Goal: Task Accomplishment & Management: Complete application form

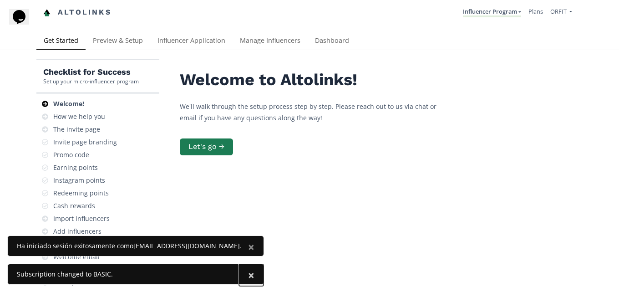
click at [239, 276] on button "×" at bounding box center [251, 275] width 25 height 22
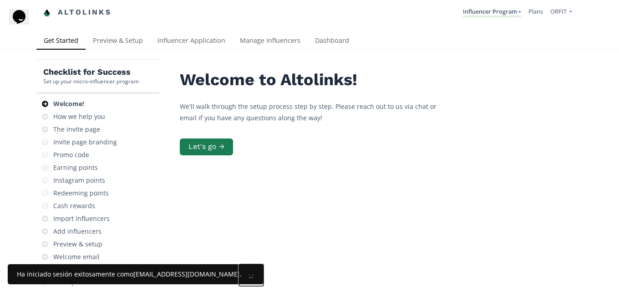
click at [239, 276] on button "×" at bounding box center [251, 275] width 25 height 22
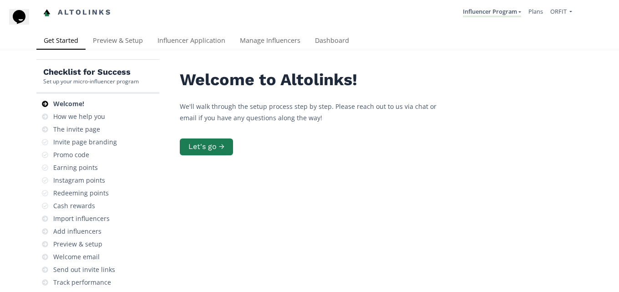
click at [213, 156] on div "Welcome to Altolinks! We'll walk through the setup process step by step. Please…" at bounding box center [378, 114] width 396 height 86
click at [213, 150] on button "Let's go →" at bounding box center [207, 147] width 56 height 20
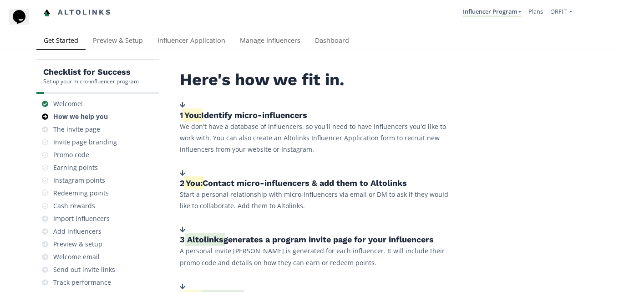
click at [337, 117] on h5 "1. You: Identify micro-influencers" at bounding box center [316, 115] width 273 height 11
click at [256, 170] on div "2. You: Contact micro-influencers & add them to Altolinks Start a personal rela…" at bounding box center [316, 190] width 273 height 43
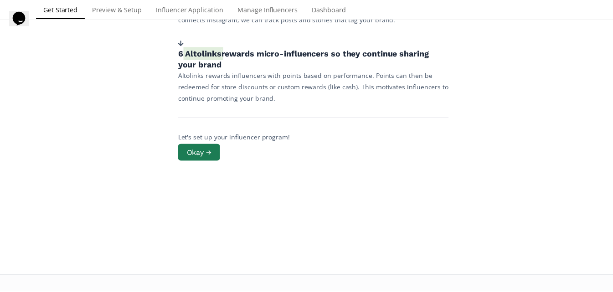
scroll to position [330, 0]
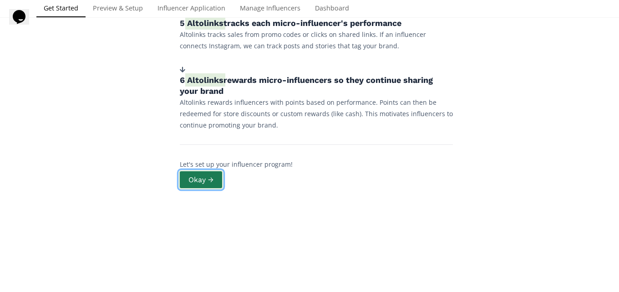
click at [210, 172] on button "Okay →" at bounding box center [201, 180] width 45 height 20
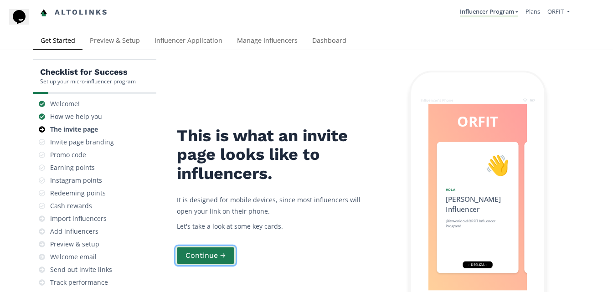
click at [213, 253] on button "Continue →" at bounding box center [205, 256] width 60 height 20
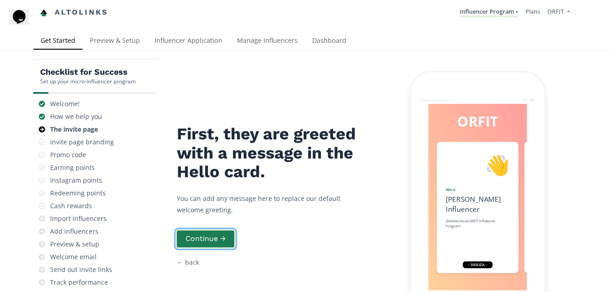
scroll to position [19, 0]
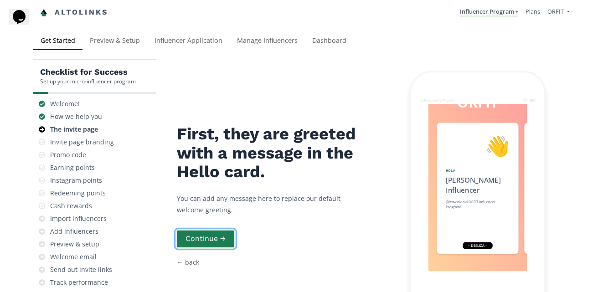
click at [212, 229] on button "Continue →" at bounding box center [205, 239] width 60 height 20
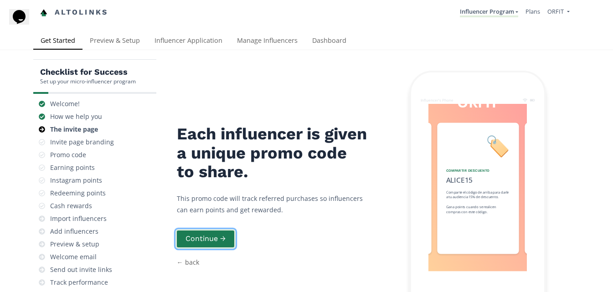
scroll to position [0, 137]
click at [186, 258] on link "← back" at bounding box center [188, 262] width 22 height 9
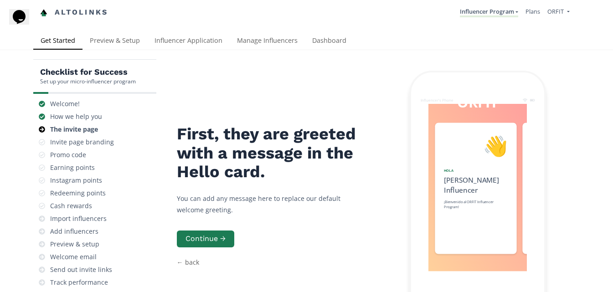
scroll to position [0, 0]
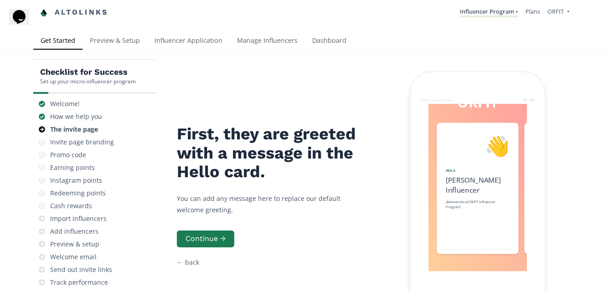
click at [194, 258] on link "← back" at bounding box center [188, 262] width 22 height 9
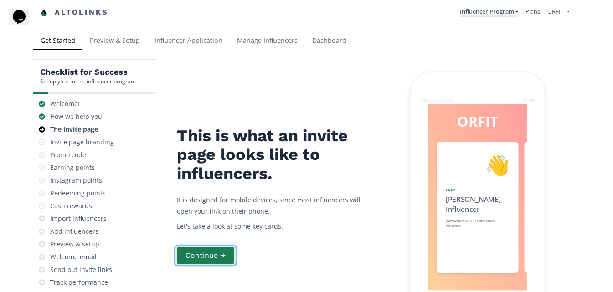
click at [204, 246] on button "Continue →" at bounding box center [205, 256] width 60 height 20
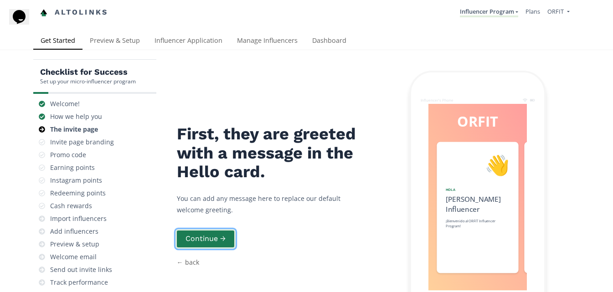
scroll to position [19, 0]
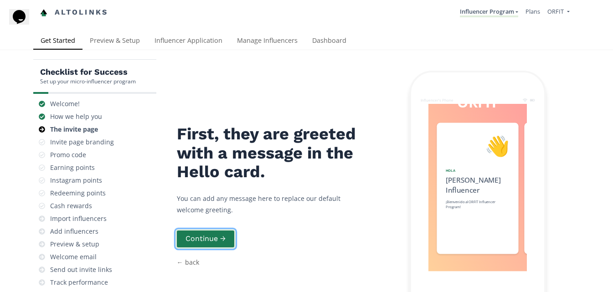
click at [212, 229] on button "Continue →" at bounding box center [205, 239] width 60 height 20
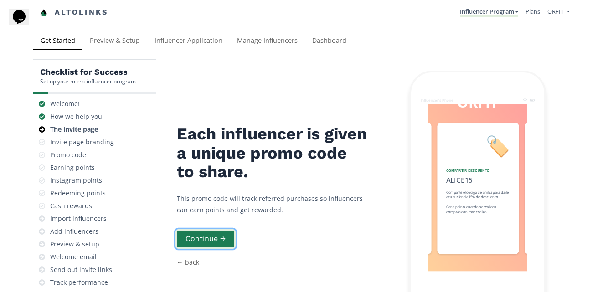
scroll to position [0, 137]
click at [212, 229] on button "Continue →" at bounding box center [205, 239] width 60 height 20
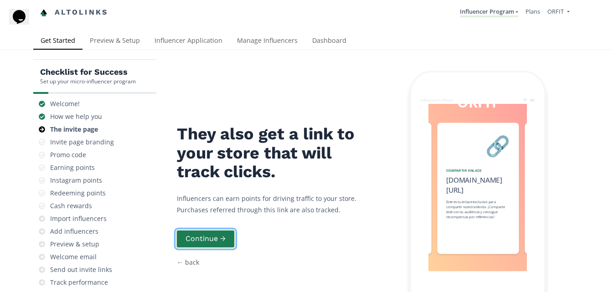
scroll to position [0, 273]
click at [212, 229] on button "Continue →" at bounding box center [205, 239] width 60 height 20
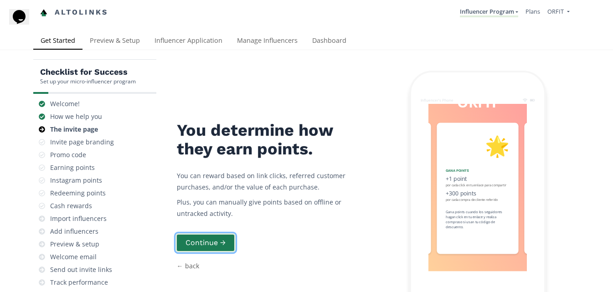
click at [212, 233] on button "Continue →" at bounding box center [205, 243] width 60 height 20
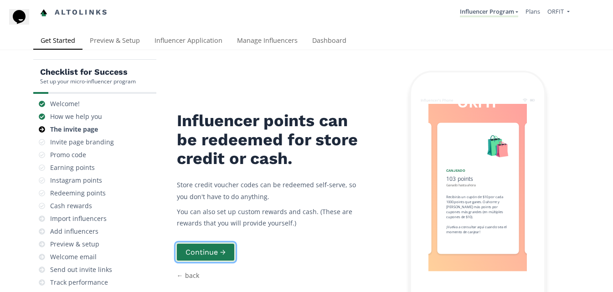
scroll to position [0, 546]
click at [212, 242] on button "Continue →" at bounding box center [205, 252] width 60 height 20
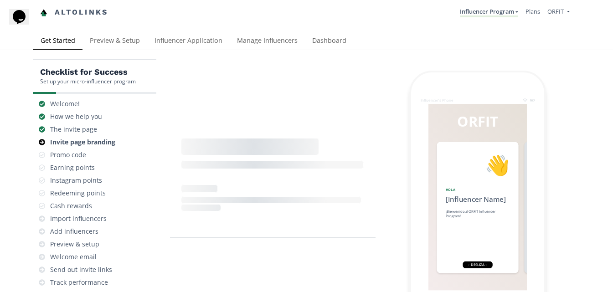
scroll to position [36, 0]
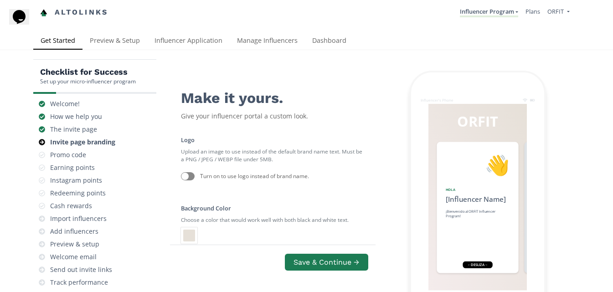
click at [194, 172] on div at bounding box center [188, 176] width 14 height 8
checkbox input "true"
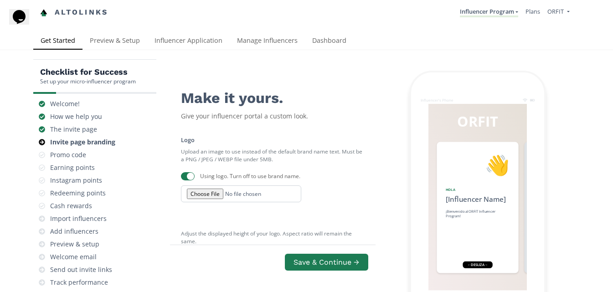
click at [203, 185] on input "file" at bounding box center [241, 193] width 120 height 17
type input "C:\fakepath\Logo orfit_Standar.png"
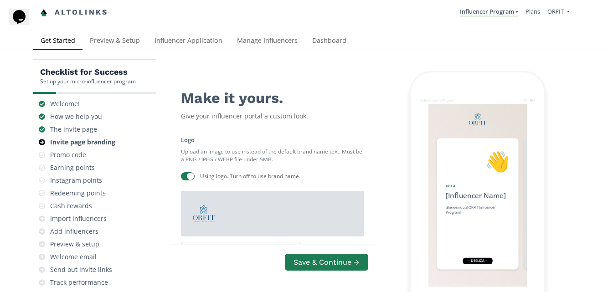
scroll to position [219, 0]
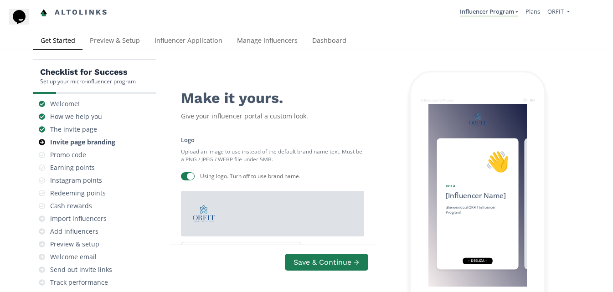
drag, startPoint x: 246, startPoint y: 194, endPoint x: 257, endPoint y: 194, distance: 10.9
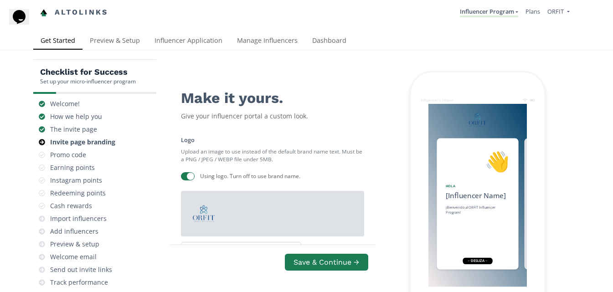
type input "#00426B"
drag, startPoint x: 281, startPoint y: 184, endPoint x: 288, endPoint y: 185, distance: 6.4
click at [301, 207] on div at bounding box center [306, 146] width 613 height 292
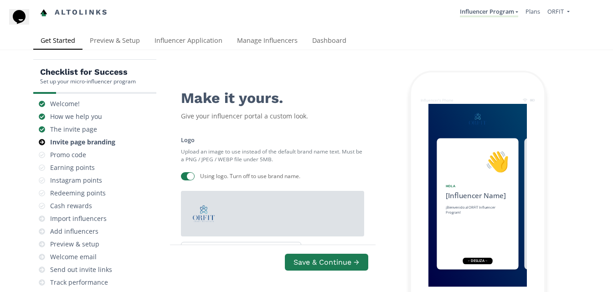
drag, startPoint x: 256, startPoint y: 260, endPoint x: 292, endPoint y: 260, distance: 35.5
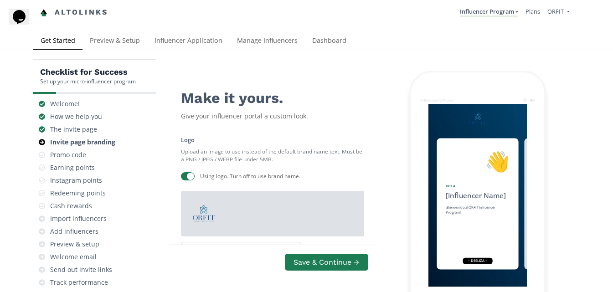
type input "#001022"
drag, startPoint x: 282, startPoint y: 258, endPoint x: 286, endPoint y: 268, distance: 10.1
click at [225, 193] on div at bounding box center [306, 146] width 613 height 292
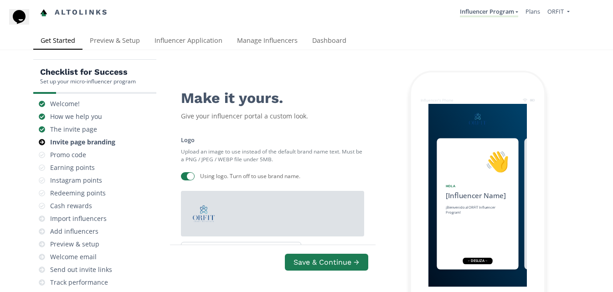
scroll to position [36, 0]
click at [211, 242] on input "file" at bounding box center [241, 250] width 120 height 17
type input "C:\fakepath\Logo orfit_Blanco2.png"
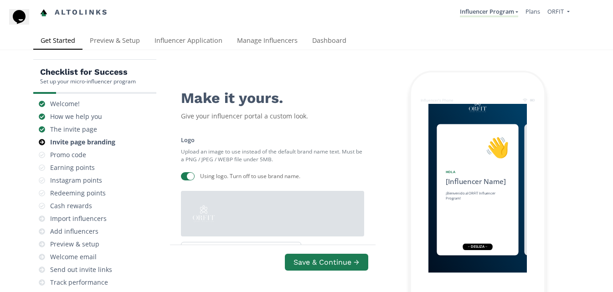
scroll to position [355, 0]
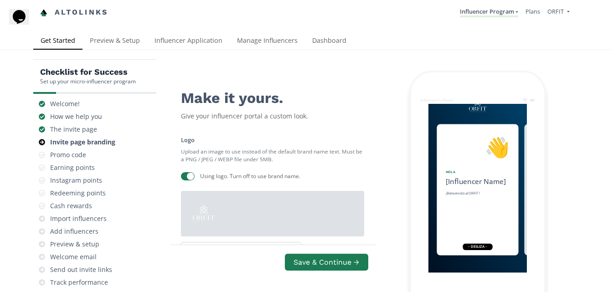
type input "e"
drag, startPoint x: 223, startPoint y: 158, endPoint x: 263, endPoint y: 158, distance: 40.5
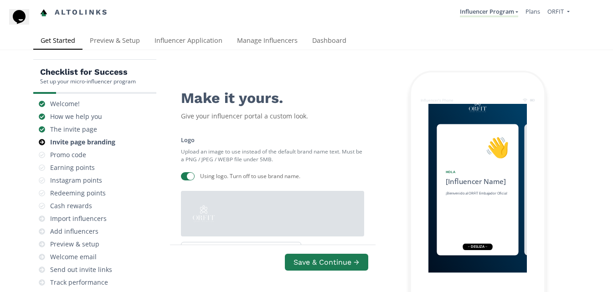
type input "grupo de Embajadores Oficial"
type input "ORFIT TEAM"
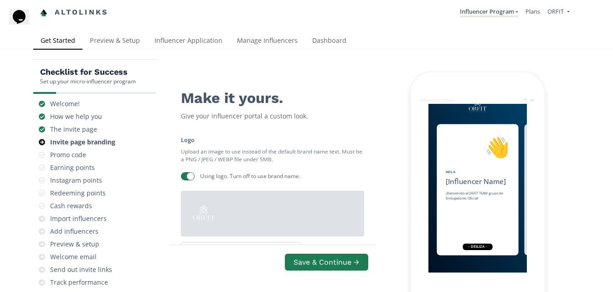
click at [245, 245] on div "Save & Continue →" at bounding box center [272, 268] width 206 height 47
click at [189, 245] on div "Save & Continue →" at bounding box center [272, 268] width 206 height 47
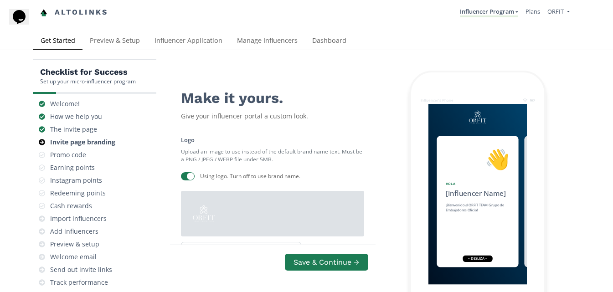
scroll to position [0, 0]
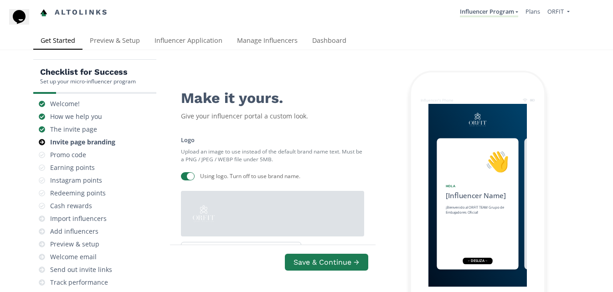
type input "Grupo de Embajadores Oficial 2025"
click at [351, 260] on button "Save & Continue →" at bounding box center [326, 262] width 86 height 20
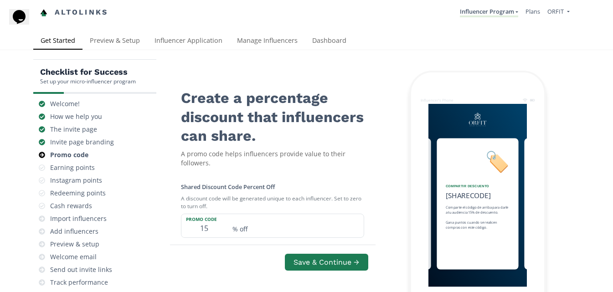
scroll to position [91, 0]
click at [203, 214] on input "15" at bounding box center [204, 225] width 46 height 23
click at [213, 214] on input "15" at bounding box center [204, 225] width 46 height 23
type input "10"
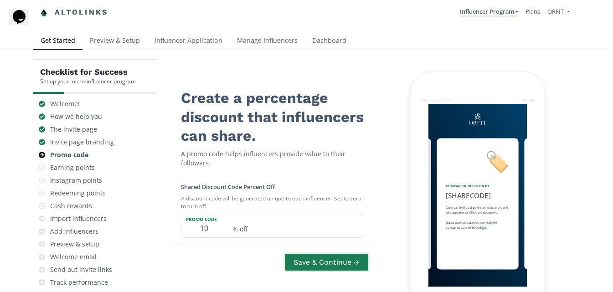
scroll to position [0, 0]
click at [329, 258] on button "Save & Continue →" at bounding box center [326, 262] width 86 height 20
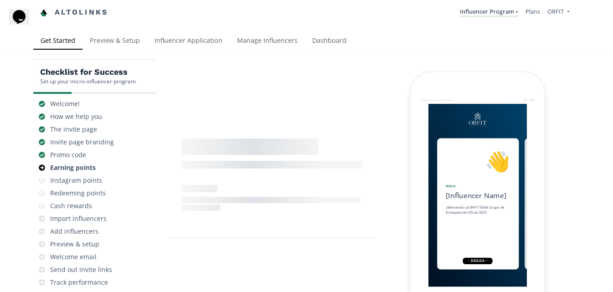
scroll to position [0, 546]
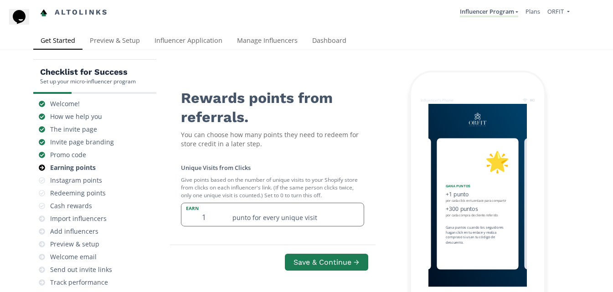
click at [260, 203] on div "punto for every unique visit" at bounding box center [295, 214] width 137 height 23
click at [209, 277] on input "300" at bounding box center [204, 288] width 46 height 23
type input "3"
type input "50000"
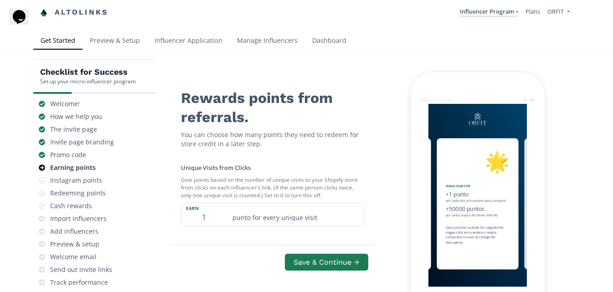
click at [206, 203] on input "1" at bounding box center [204, 214] width 46 height 23
click at [206, 203] on input "1000" at bounding box center [204, 214] width 46 height 23
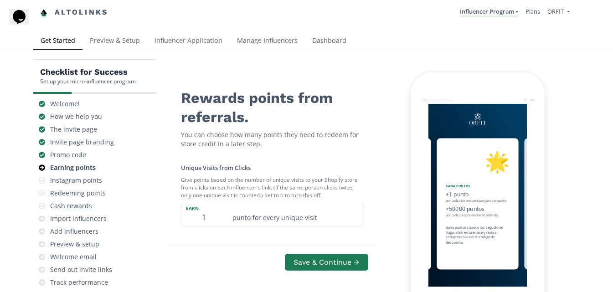
type input "1"
click at [202, 245] on label "Point value per customer purchase" at bounding box center [229, 249] width 97 height 8
click at [202, 277] on input "50000" at bounding box center [204, 288] width 46 height 23
click at [203, 245] on label "Point value per customer purchase" at bounding box center [229, 249] width 97 height 8
click at [203, 277] on input "50000" at bounding box center [204, 288] width 46 height 23
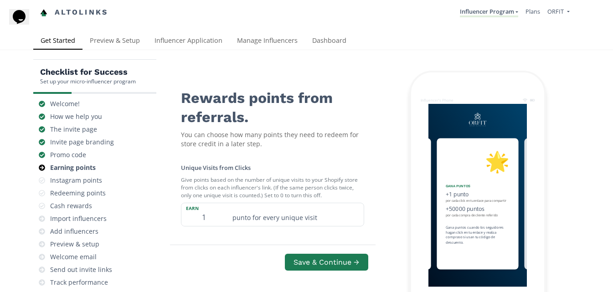
click at [206, 245] on label "Point value per customer purchase" at bounding box center [229, 249] width 97 height 8
click at [206, 277] on input "50000" at bounding box center [204, 288] width 46 height 23
type input "0"
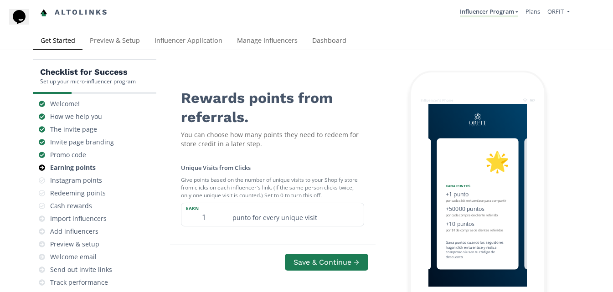
type input "1"
type input "0"
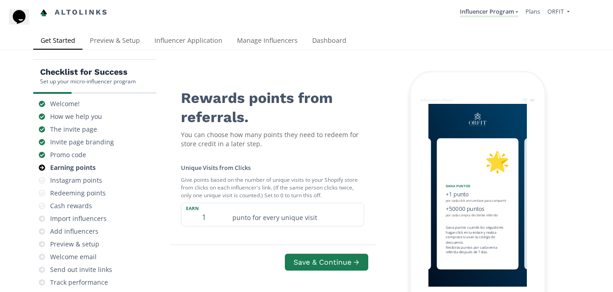
type input "7"
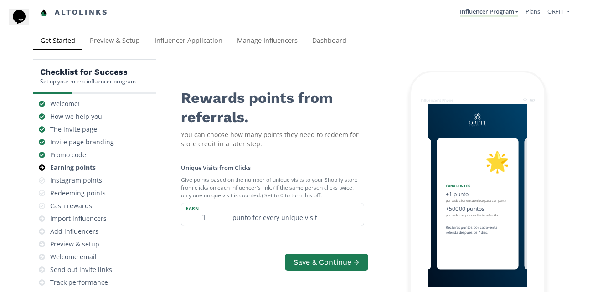
checkbox input "false"
click at [341, 259] on button "Save & Continue →" at bounding box center [326, 262] width 86 height 20
type input "0"
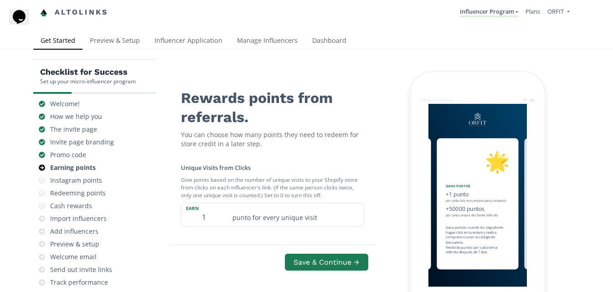
click at [310, 257] on button "Save & Continue →" at bounding box center [326, 262] width 86 height 20
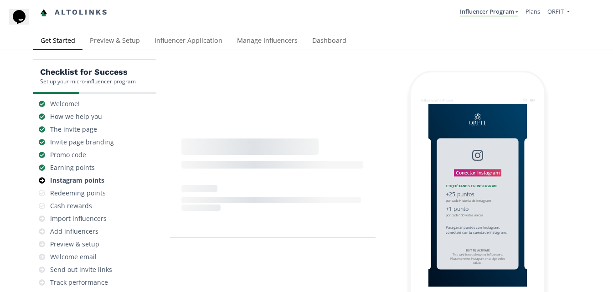
scroll to position [36, 0]
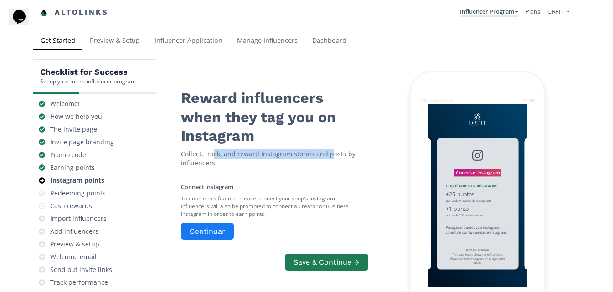
drag, startPoint x: 214, startPoint y: 118, endPoint x: 330, endPoint y: 117, distance: 116.1
click at [330, 149] on div "Collect, track, and reward Instagram stories and posts by influencers." at bounding box center [272, 158] width 183 height 18
click at [246, 149] on div "Collect, track, and reward Instagram stories and posts by influencers." at bounding box center [272, 158] width 183 height 18
click at [204, 283] on input "25" at bounding box center [204, 294] width 46 height 23
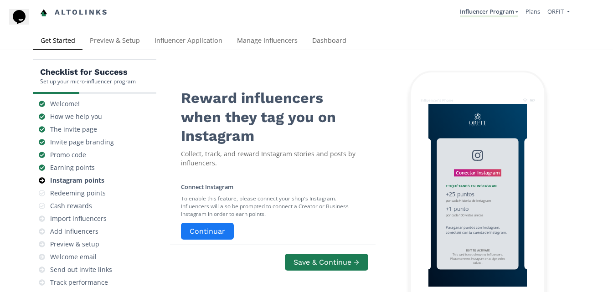
click at [204, 283] on input "25" at bounding box center [204, 294] width 46 height 23
type input "0"
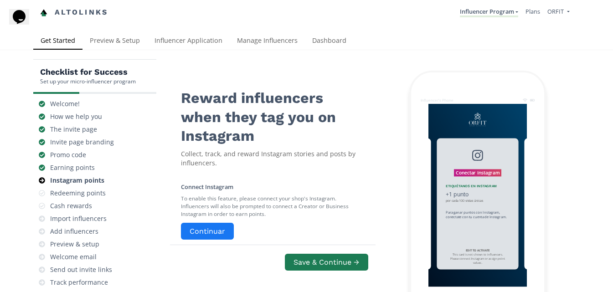
type input "1"
type input "0"
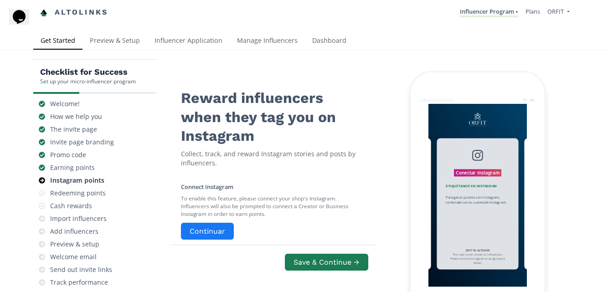
click at [318, 252] on button "Save & Continue →" at bounding box center [326, 262] width 86 height 20
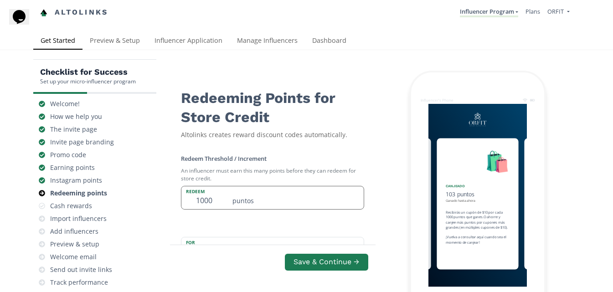
scroll to position [82, 0]
click at [211, 237] on input "10" at bounding box center [204, 248] width 46 height 23
drag, startPoint x: 211, startPoint y: 170, endPoint x: 193, endPoint y: 169, distance: 17.8
click at [193, 237] on input "10" at bounding box center [204, 248] width 46 height 23
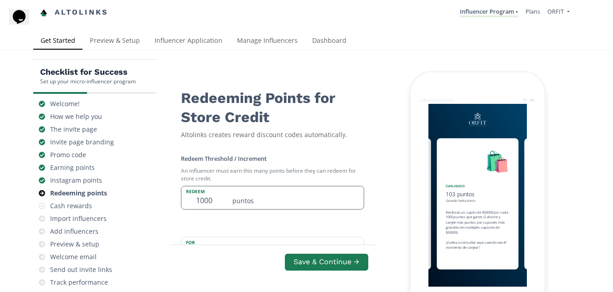
type input "50000"
click at [205, 186] on input "1000" at bounding box center [204, 197] width 46 height 23
type input "50000"
click at [254, 143] on div "Redeem Threshold / Increment An influencer must earn this many points before th…" at bounding box center [272, 277] width 205 height 268
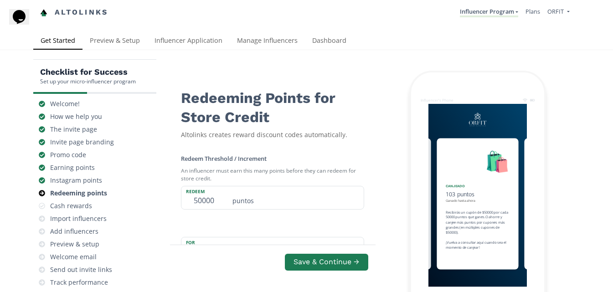
scroll to position [319, 0]
click at [318, 252] on button "Save & Continue →" at bounding box center [326, 262] width 86 height 20
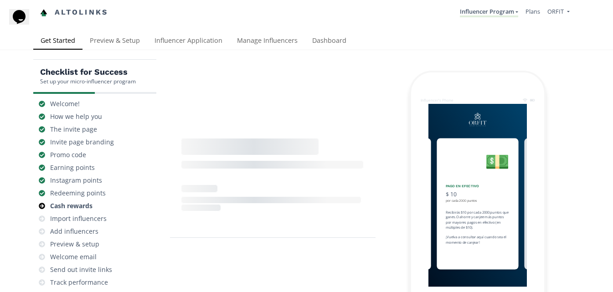
scroll to position [36, 0]
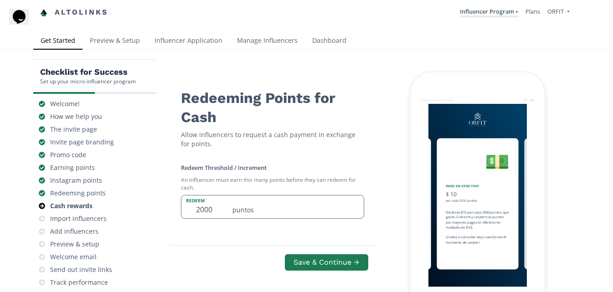
click at [198, 195] on input "2000" at bounding box center [204, 206] width 46 height 23
type input "50000"
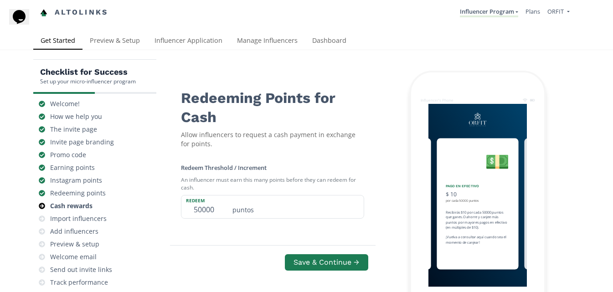
scroll to position [82, 0]
click at [211, 266] on input "10" at bounding box center [204, 277] width 46 height 23
drag, startPoint x: 211, startPoint y: 199, endPoint x: 204, endPoint y: 199, distance: 6.4
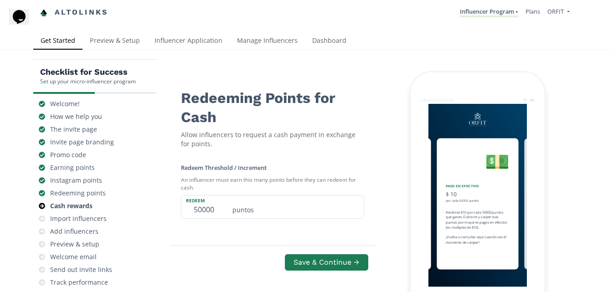
click at [204, 266] on input "10" at bounding box center [204, 277] width 46 height 23
type input "50000"
click at [259, 242] on small "Amount of cash they can redeem in exchange for above points. Set this to zero t…" at bounding box center [272, 253] width 183 height 23
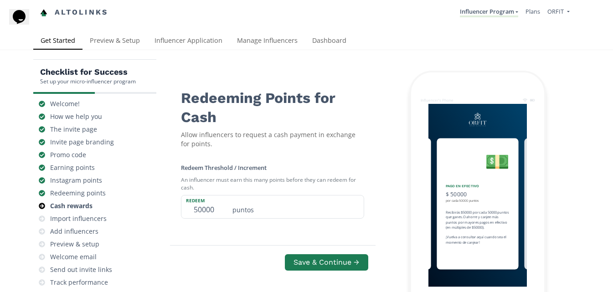
checkbox input "false"
click at [312, 245] on div "Save & Continue →" at bounding box center [272, 268] width 206 height 47
click at [311, 252] on button "Save & Continue →" at bounding box center [326, 262] width 86 height 20
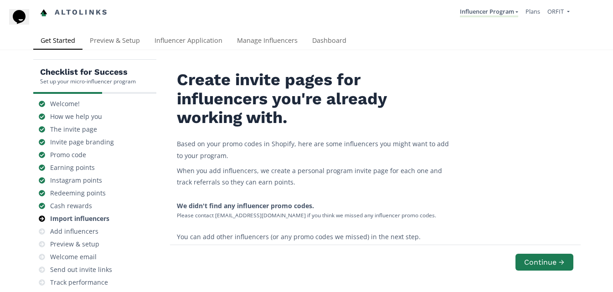
scroll to position [46, 0]
click at [534, 252] on button "Continue →" at bounding box center [544, 262] width 60 height 20
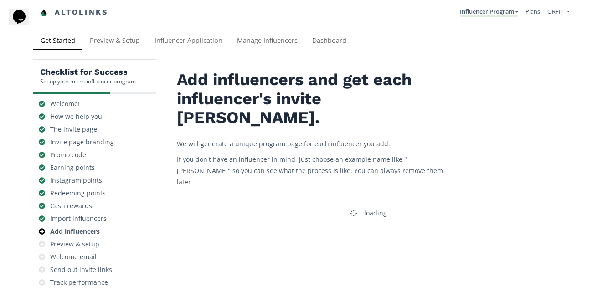
scroll to position [36, 0]
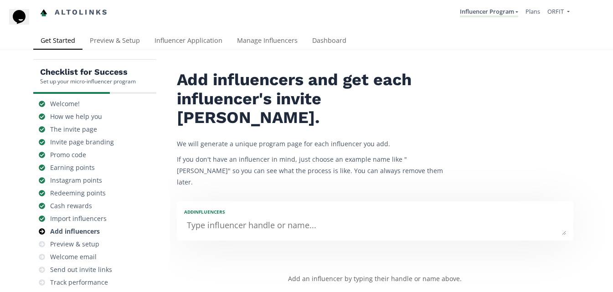
click at [256, 217] on textarea at bounding box center [375, 226] width 382 height 18
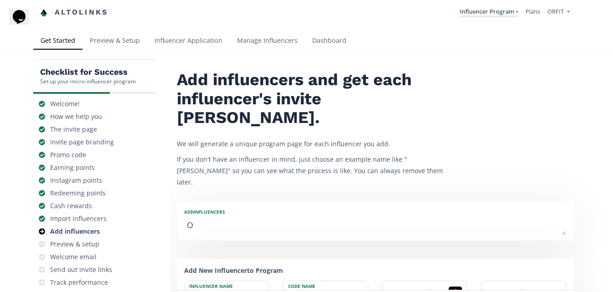
type textarea "Os"
type input "Os"
type input "OS"
type textarea "Osc"
type input "Osc"
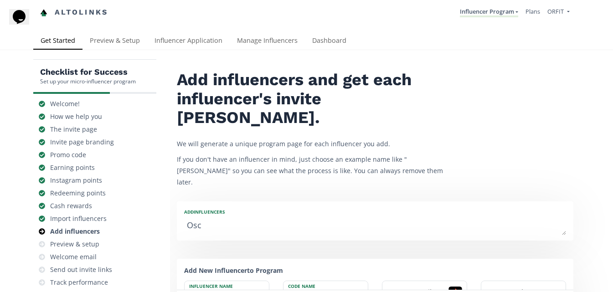
type input "OSC"
type textarea "Osca"
type input "Osca"
type input "OSCA"
type textarea "Oscar"
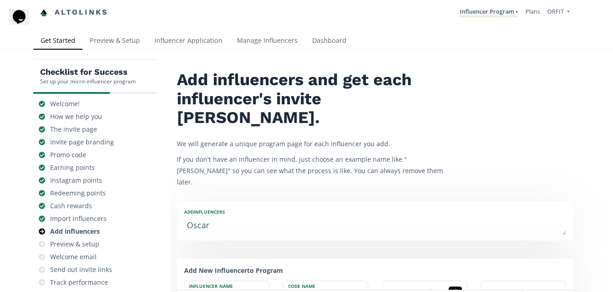
type input "Oscar"
type input "OSCAR"
type textarea "Oscar R"
type input "Oscar R"
type textarea "Oscar Ro"
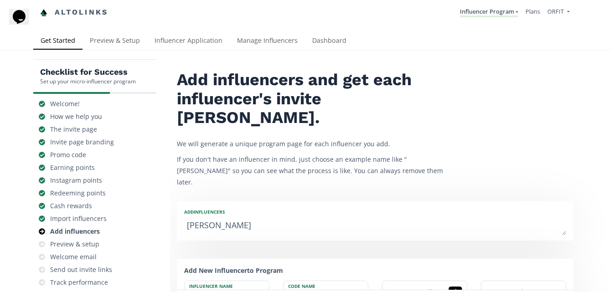
type input "Oscar Ro"
type textarea "Oscar Rob"
type input "Oscar Rob"
type textarea "Oscar Robl"
type input "Oscar Robl"
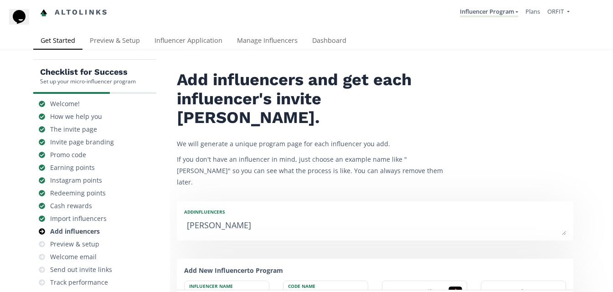
type textarea "Oscar Roble"
type input "Oscar Roble"
type textarea "[PERSON_NAME]"
type input "[PERSON_NAME]"
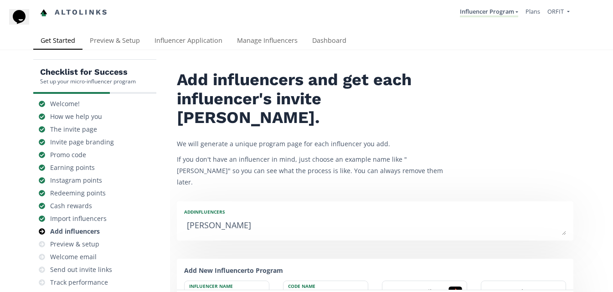
type textarea "[PERSON_NAME]"
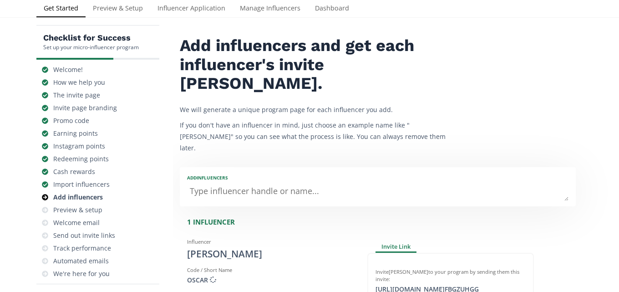
scroll to position [91, 0]
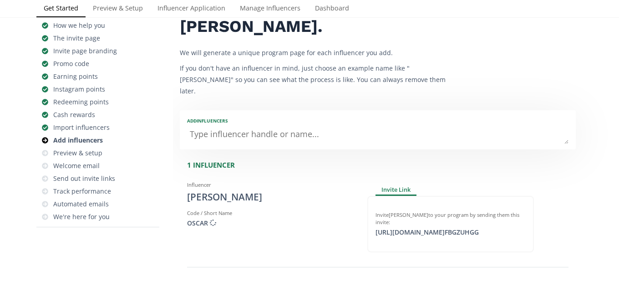
click at [296, 126] on textarea at bounding box center [378, 135] width 382 height 18
type textarea "LU"
type input "LU"
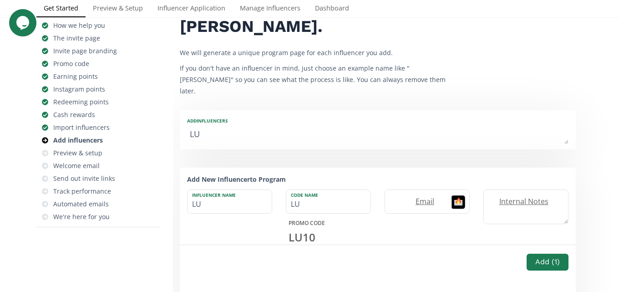
type textarea "L"
type input "L"
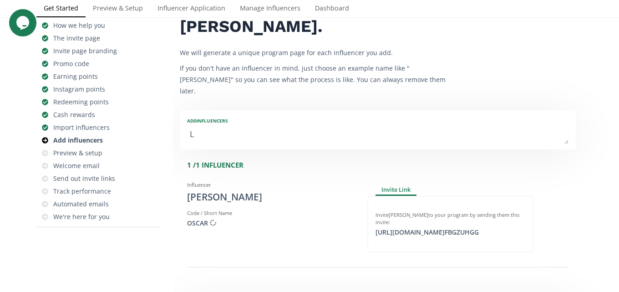
type textarea "Lu"
type input "Lu"
type input "LU"
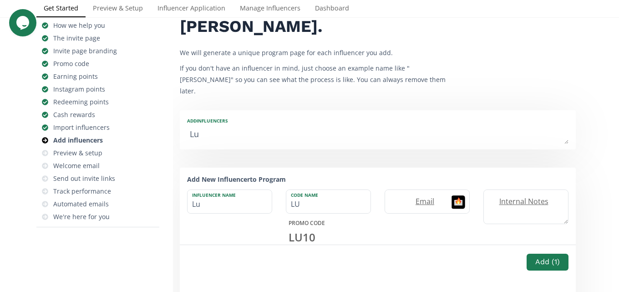
type textarea "Lui"
type input "Lui"
type input "LUI"
type textarea "Luis"
type input "Luis"
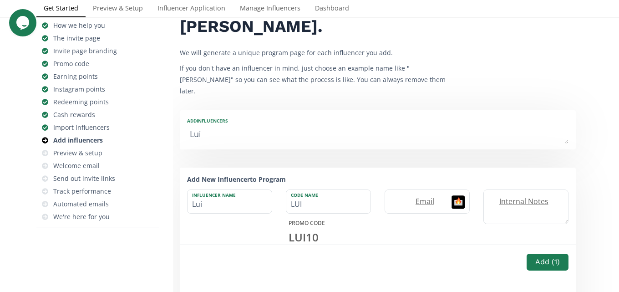
type input "LUIS"
type textarea "Luis V"
type input "Luis V"
type textarea "Luis Ve"
type input "Luis Ve"
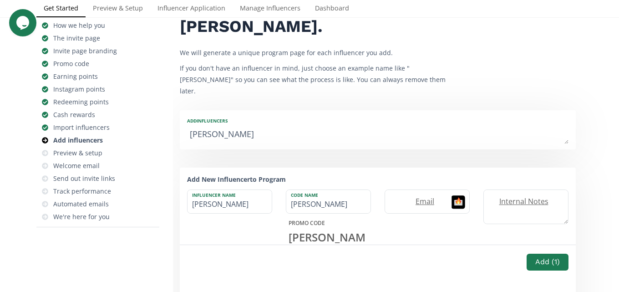
type textarea "Luis Veg"
type input "Luis Veg"
type textarea "Luis Vega"
type input "Luis Vega"
type textarea "Luis Vega"
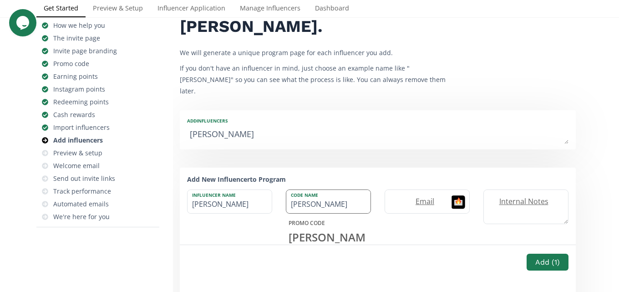
click at [317, 190] on input "LUIS" at bounding box center [328, 201] width 84 height 23
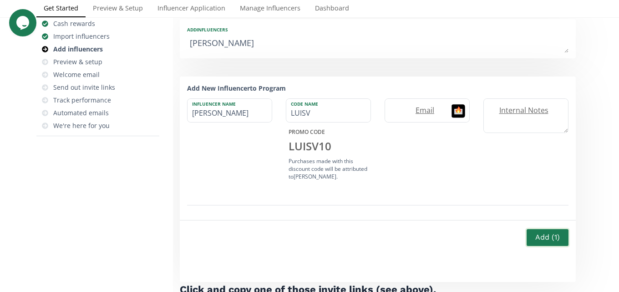
type input "LUISV"
click at [544, 228] on button "Add ( 1 )" at bounding box center [548, 238] width 45 height 20
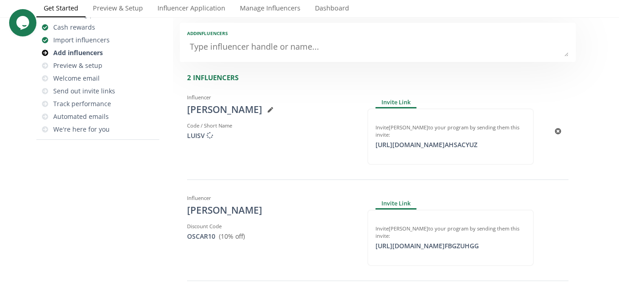
scroll to position [182, 0]
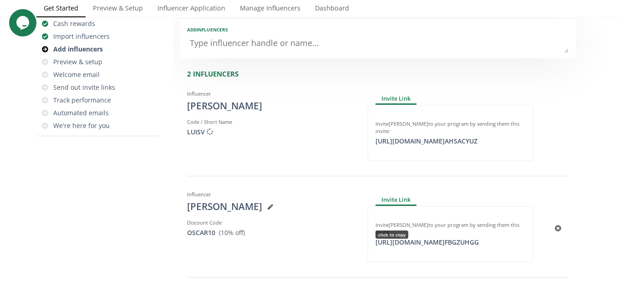
click at [406, 238] on div "[URL][DOMAIN_NAME] FBGZUHGG click to copy" at bounding box center [427, 242] width 114 height 9
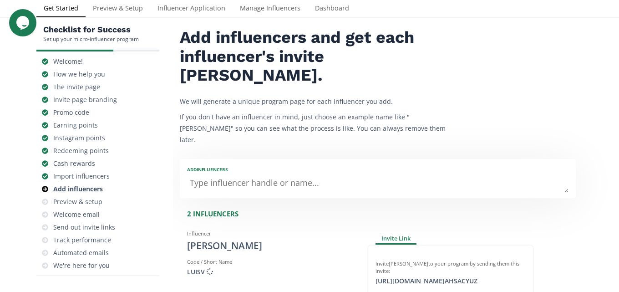
scroll to position [137, 0]
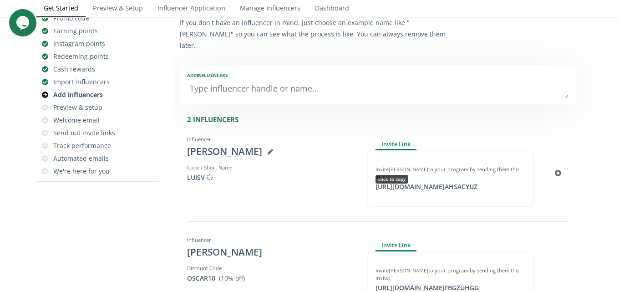
click at [461, 182] on div "https://app.altolinks.com/invite/ AHSACYUZ click to copy" at bounding box center [426, 186] width 113 height 9
click at [431, 283] on div "https://app.altolinks.com/invite/ FBGZUHGG click to copy" at bounding box center [427, 287] width 114 height 9
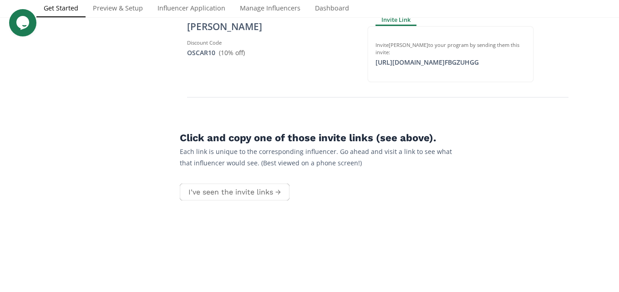
scroll to position [364, 0]
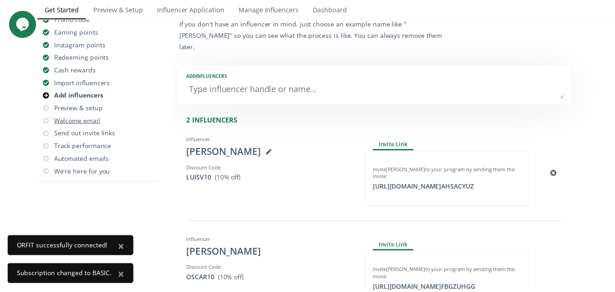
scroll to position [91, 0]
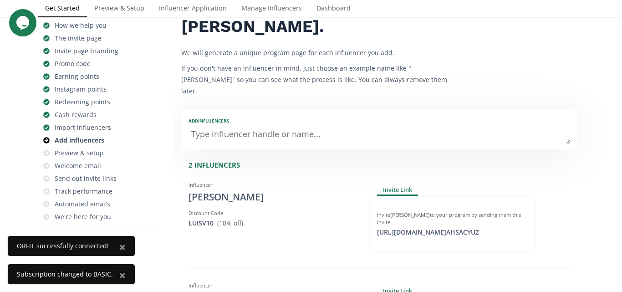
click at [78, 102] on div "Redeeming points" at bounding box center [83, 101] width 56 height 9
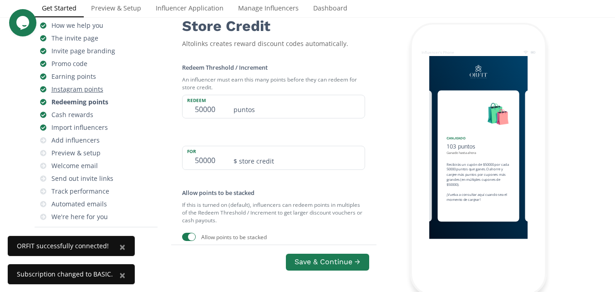
click at [83, 94] on div "Instagram points" at bounding box center [77, 89] width 52 height 9
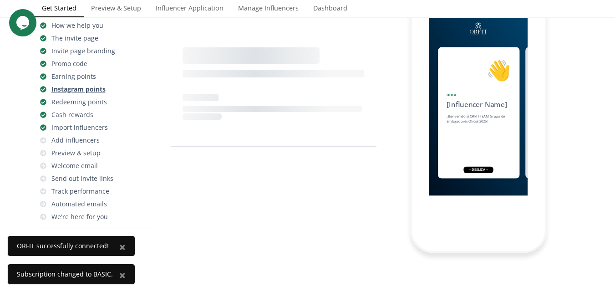
scroll to position [0, 683]
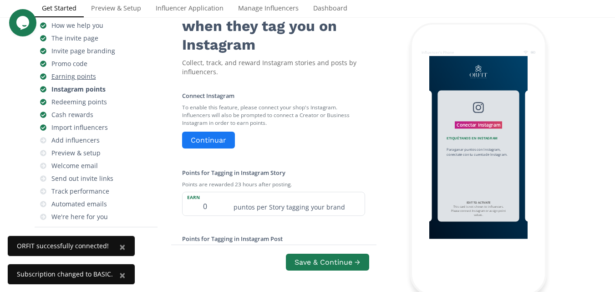
click at [68, 81] on div "Earning points" at bounding box center [73, 76] width 45 height 9
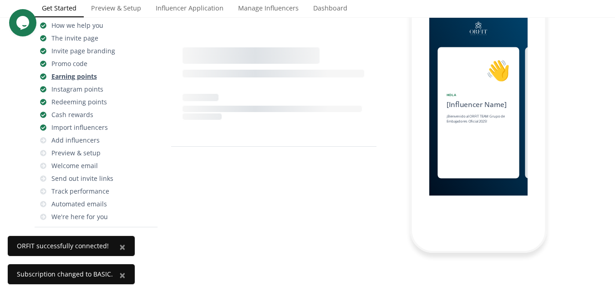
scroll to position [0, 546]
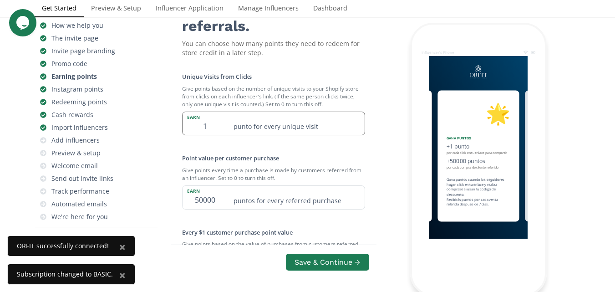
click at [214, 135] on input "1" at bounding box center [206, 123] width 46 height 23
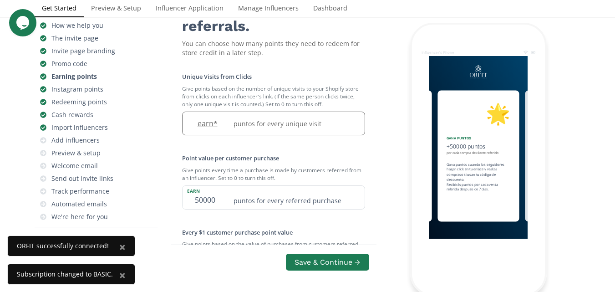
type input "1"
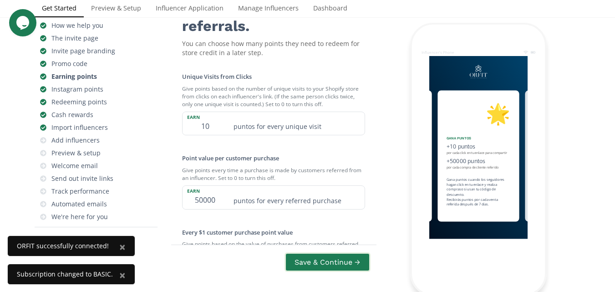
type input "10"
click at [308, 260] on button "Save & Continue →" at bounding box center [328, 262] width 86 height 20
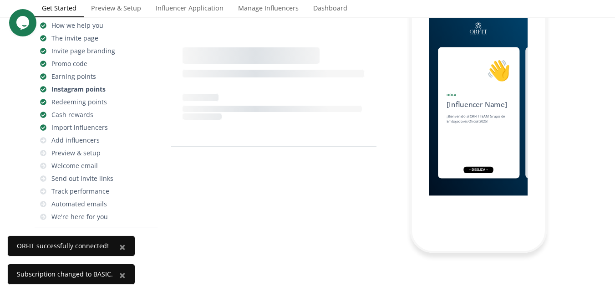
scroll to position [0, 683]
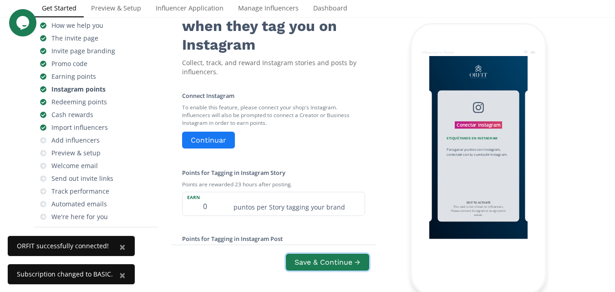
click at [308, 260] on button "Save & Continue →" at bounding box center [327, 262] width 83 height 17
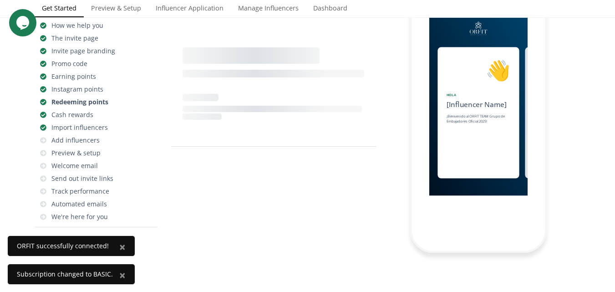
scroll to position [0, 820]
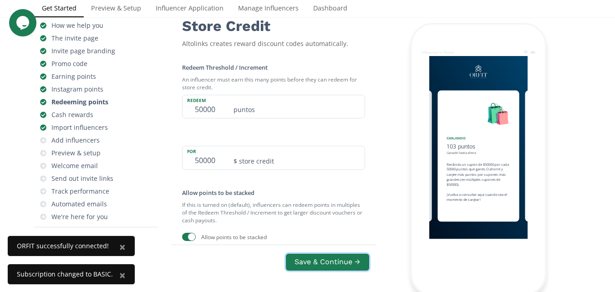
click at [308, 260] on button "Save & Continue →" at bounding box center [327, 262] width 83 height 17
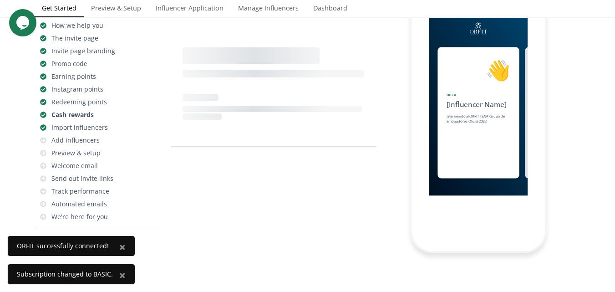
scroll to position [0, 956]
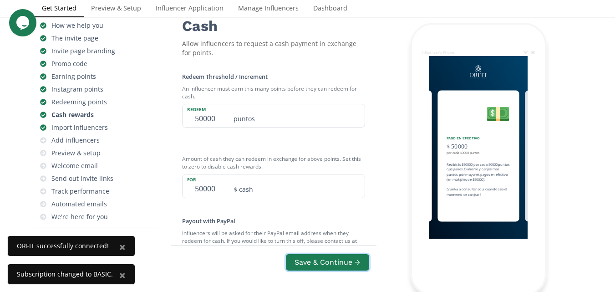
click at [308, 260] on button "Save & Continue →" at bounding box center [327, 262] width 83 height 17
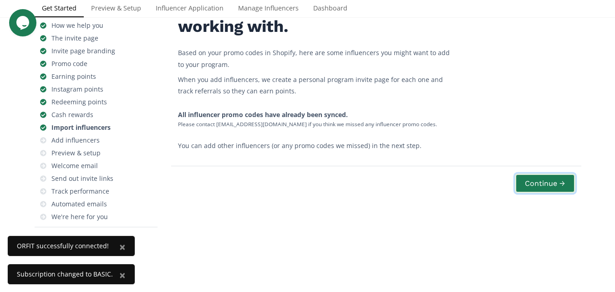
click at [566, 193] on button "Continue →" at bounding box center [545, 184] width 60 height 20
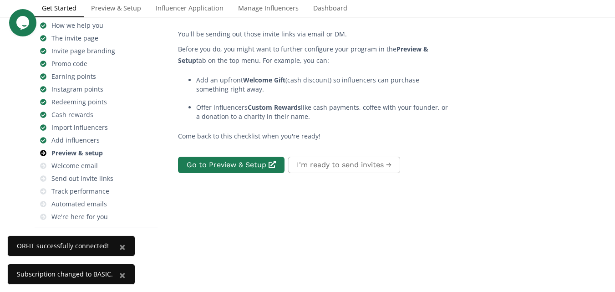
scroll to position [36, 0]
click at [248, 175] on link "Go to Preview & Setup" at bounding box center [231, 165] width 109 height 20
click at [344, 237] on div "Get ready to send invite links out to influencers. You'll be sending out those …" at bounding box center [376, 103] width 410 height 270
click at [347, 175] on button "I'm ready to send invites →" at bounding box center [344, 165] width 115 height 20
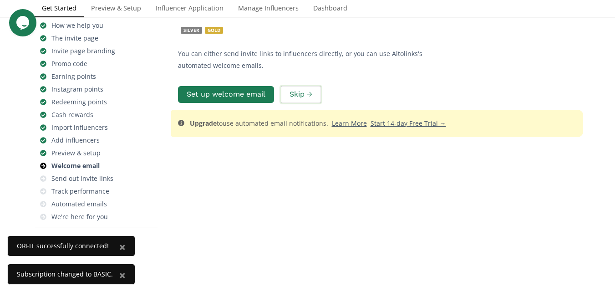
click at [295, 104] on button "Skip →" at bounding box center [301, 95] width 43 height 20
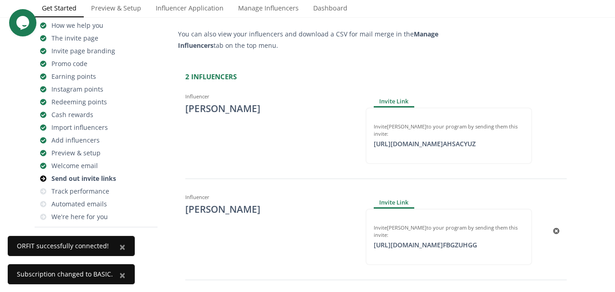
scroll to position [173, 0]
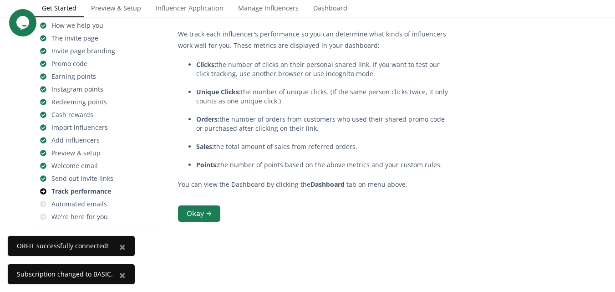
scroll to position [36, 0]
click at [199, 224] on button "Okay →" at bounding box center [199, 214] width 45 height 20
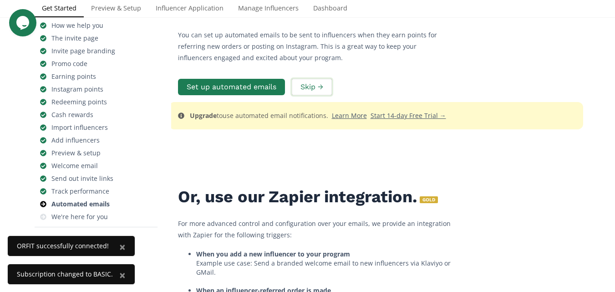
click at [307, 97] on button "Skip →" at bounding box center [312, 87] width 43 height 20
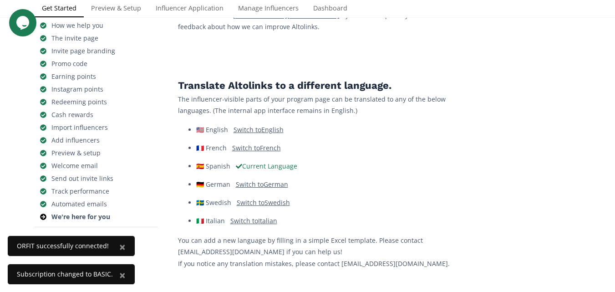
scroll to position [93, 0]
click at [82, 190] on div "Track performance" at bounding box center [80, 191] width 58 height 9
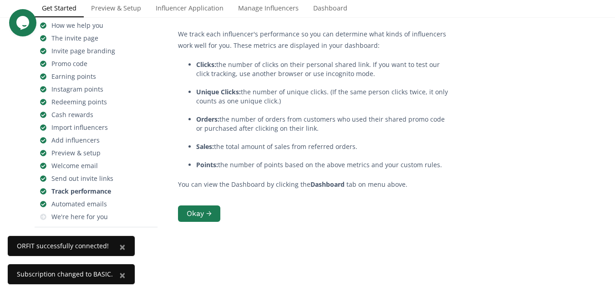
scroll to position [36, 0]
click at [321, 189] on strong "Dashboard" at bounding box center [328, 184] width 34 height 9
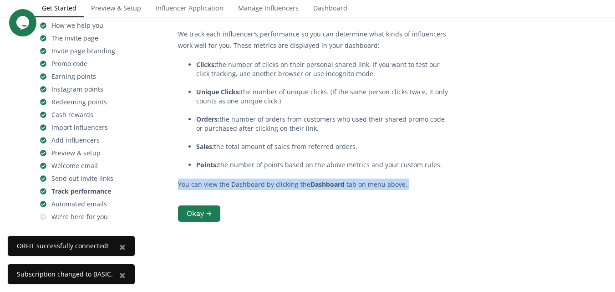
click at [321, 189] on strong "Dashboard" at bounding box center [328, 184] width 34 height 9
click at [342, 18] on link "Dashboard" at bounding box center [330, 9] width 49 height 18
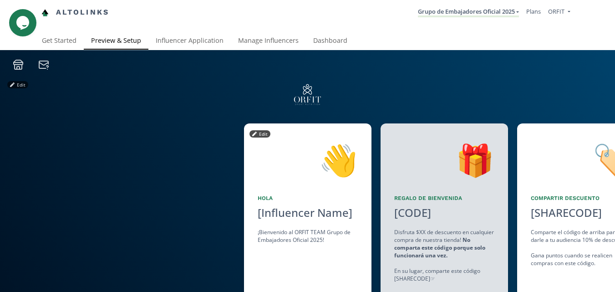
scroll to position [91, 0]
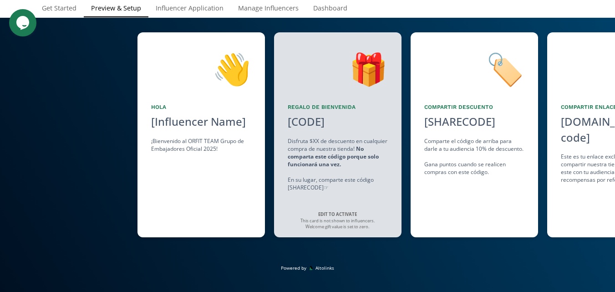
drag, startPoint x: 194, startPoint y: 201, endPoint x: 219, endPoint y: 200, distance: 25.5
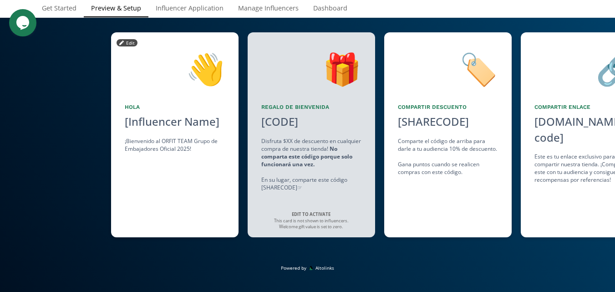
scroll to position [0, 137]
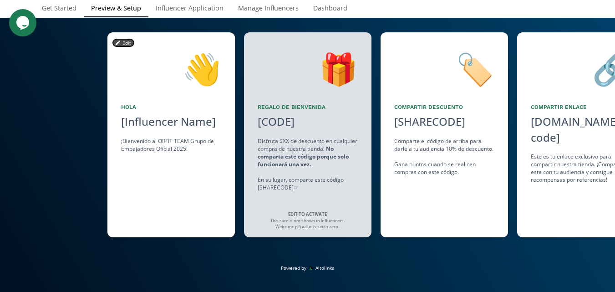
click at [123, 41] on button "Edit" at bounding box center [123, 42] width 21 height 7
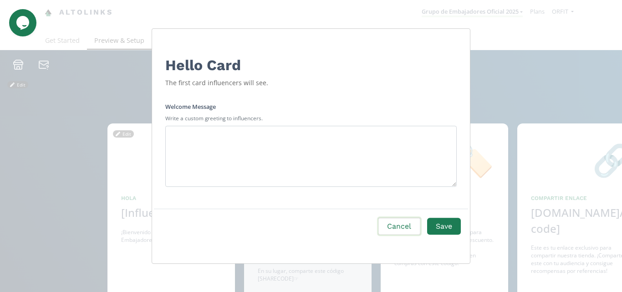
click at [396, 223] on button "Cancel" at bounding box center [399, 227] width 44 height 20
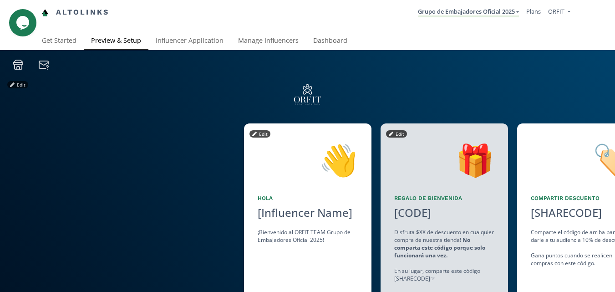
drag, startPoint x: 425, startPoint y: 176, endPoint x: 175, endPoint y: 202, distance: 251.9
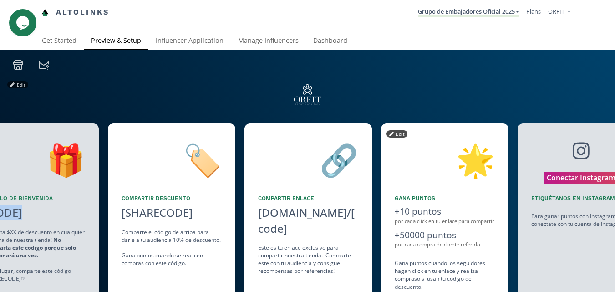
scroll to position [0, 410]
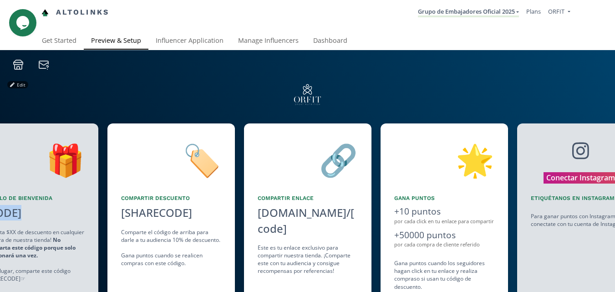
drag, startPoint x: 480, startPoint y: 210, endPoint x: 636, endPoint y: 220, distance: 156.1
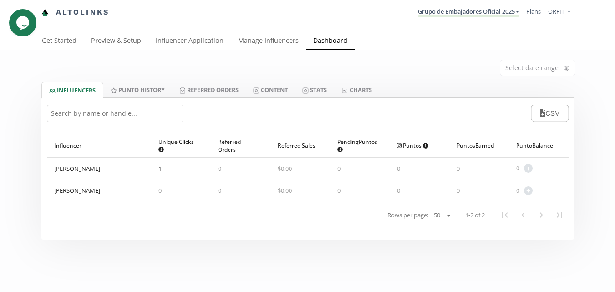
click at [203, 221] on nav "Rows per page: 25 50 100 All 1-2 of 2" at bounding box center [308, 214] width 522 height 27
